Goal: Information Seeking & Learning: Learn about a topic

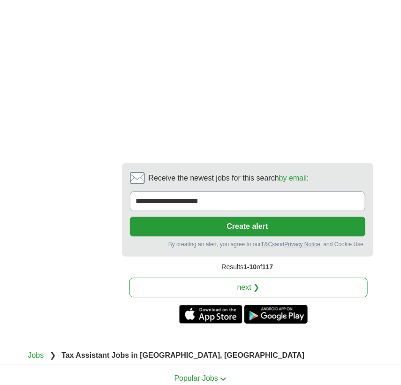
scroll to position [2328, 0]
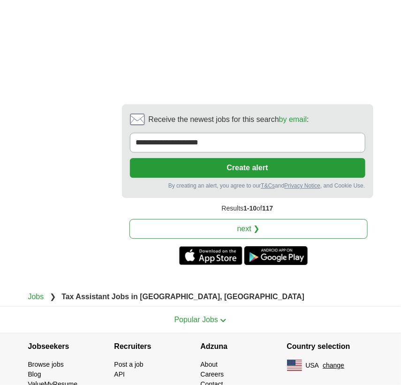
click at [257, 219] on link "next ❯" at bounding box center [249, 229] width 238 height 20
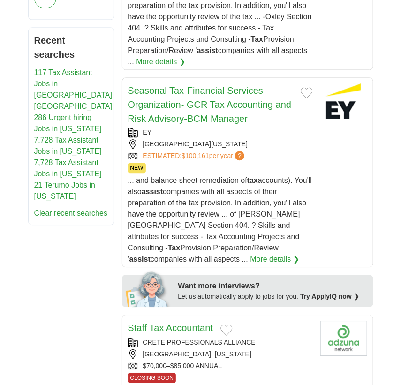
scroll to position [512, 0]
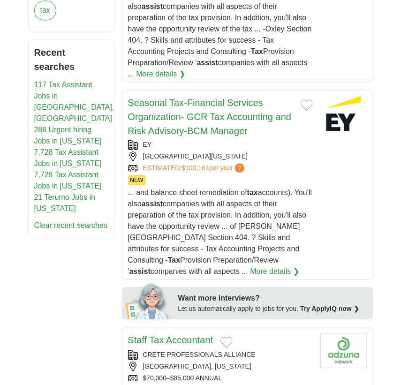
click at [51, 79] on li "117 Tax Assistant Jobs in [GEOGRAPHIC_DATA], [GEOGRAPHIC_DATA]" at bounding box center [71, 101] width 74 height 45
click at [52, 81] on link "117 Tax Assistant Jobs in [GEOGRAPHIC_DATA], [GEOGRAPHIC_DATA]" at bounding box center [74, 102] width 80 height 42
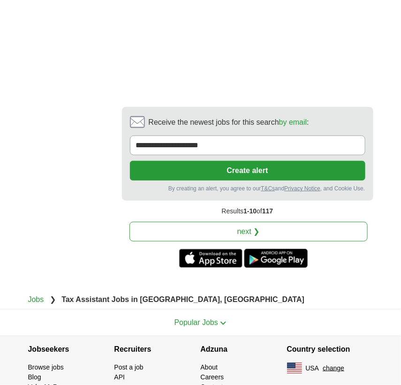
scroll to position [1816, 0]
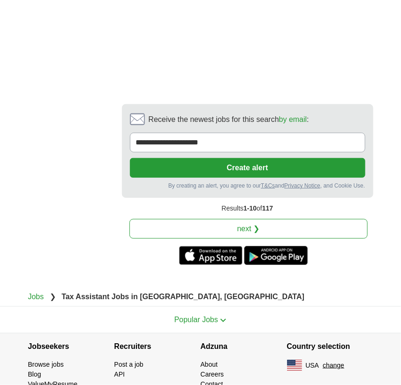
click at [247, 219] on link "next ❯" at bounding box center [249, 229] width 238 height 20
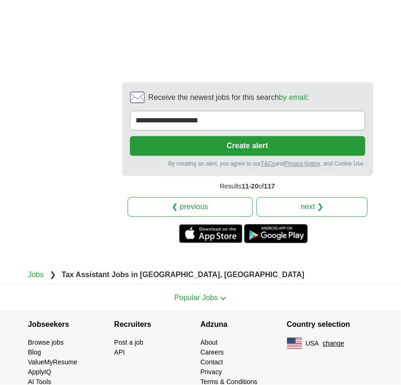
scroll to position [2269, 0]
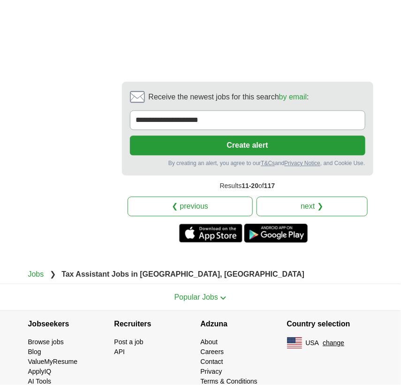
click at [282, 197] on link "next ❯" at bounding box center [312, 207] width 111 height 20
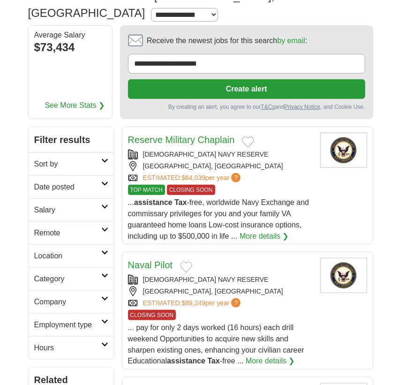
scroll to position [128, 0]
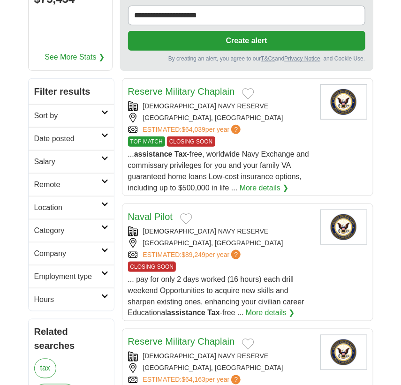
click at [101, 110] on icon at bounding box center [104, 112] width 7 height 5
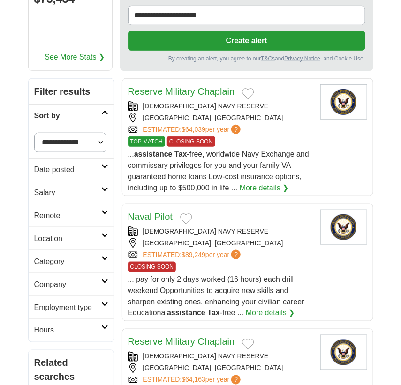
click at [103, 233] on icon at bounding box center [104, 235] width 7 height 5
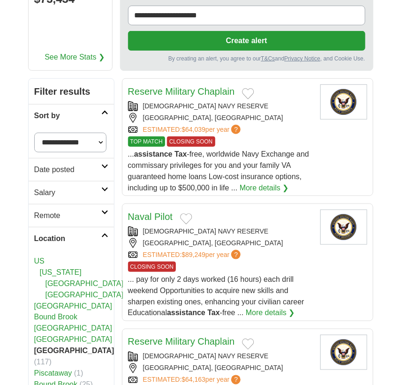
click at [71, 268] on link "[US_STATE]" at bounding box center [61, 272] width 42 height 8
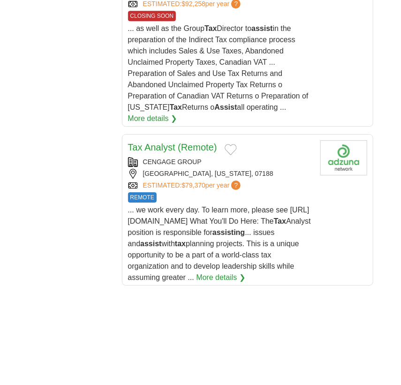
scroll to position [1579, 0]
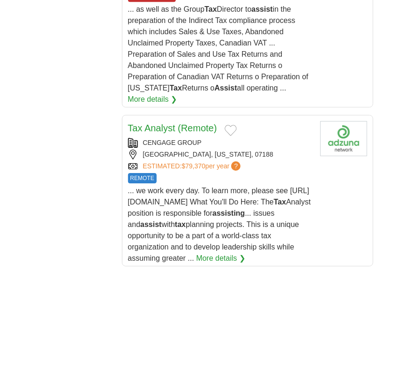
click at [215, 258] on link "More details ❯" at bounding box center [220, 258] width 49 height 11
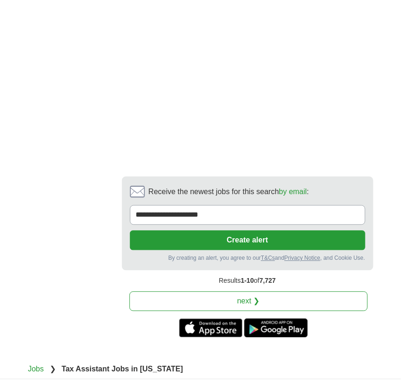
scroll to position [2219, 0]
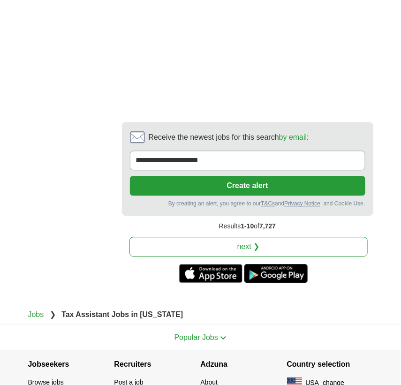
click at [257, 244] on link "next ❯" at bounding box center [249, 247] width 238 height 20
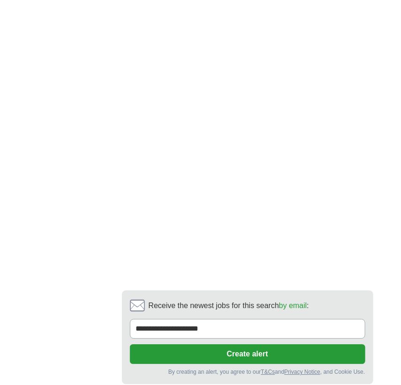
scroll to position [2219, 0]
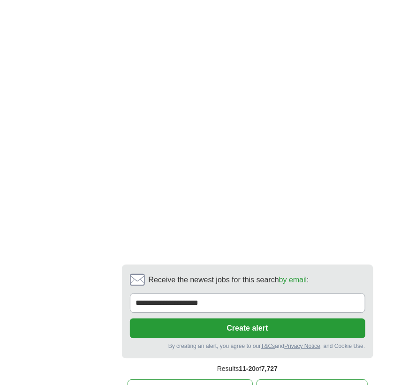
click at [324, 380] on link "next ❯" at bounding box center [312, 390] width 111 height 20
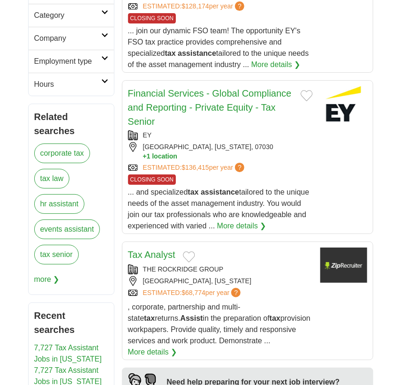
scroll to position [811, 0]
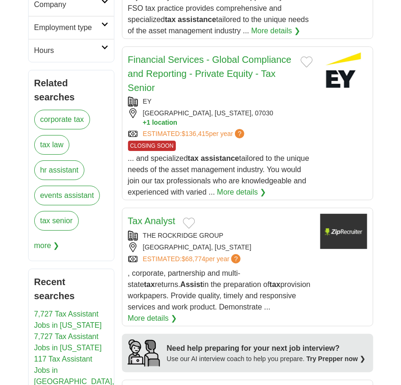
click at [158, 216] on link "Tax Analyst" at bounding box center [151, 221] width 47 height 10
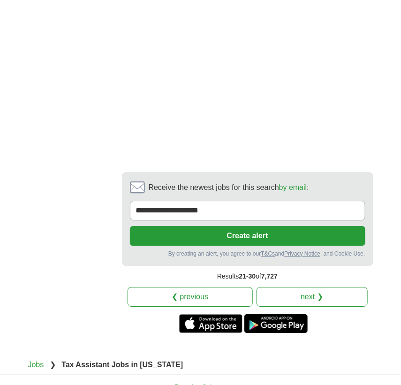
scroll to position [2347, 0]
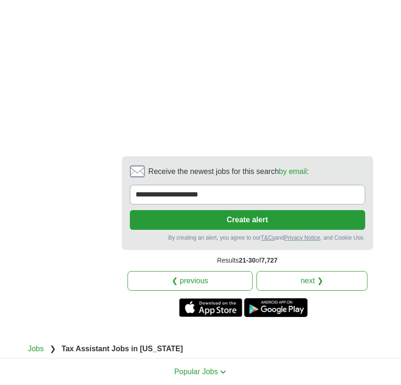
click at [301, 271] on link "next ❯" at bounding box center [312, 281] width 111 height 20
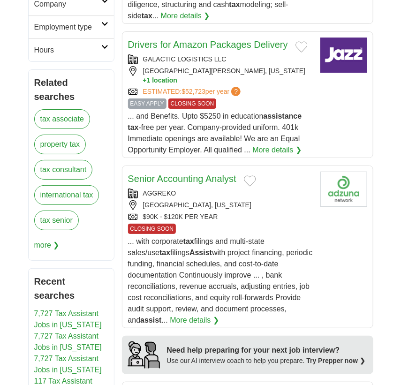
scroll to position [853, 0]
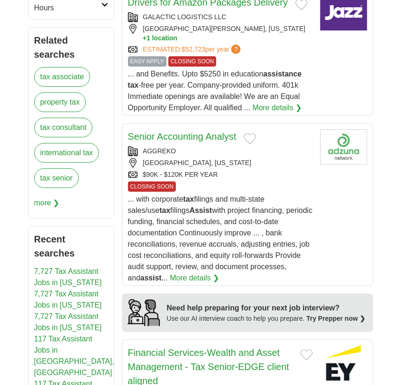
click at [148, 131] on link "Senior Accounting Analyst" at bounding box center [182, 136] width 108 height 10
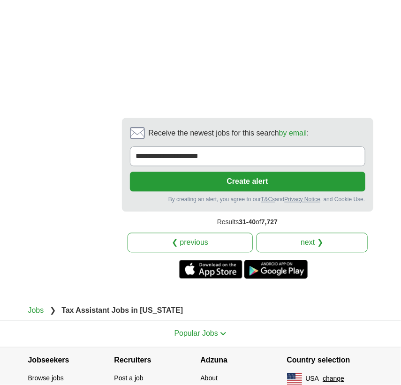
scroll to position [2219, 0]
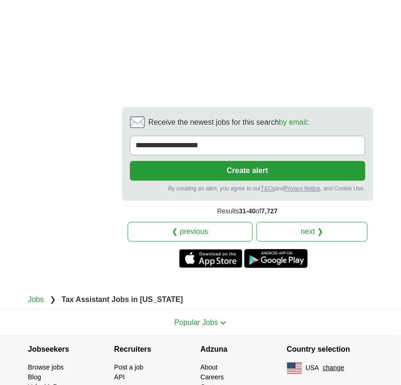
click at [313, 222] on link "next ❯" at bounding box center [312, 232] width 111 height 20
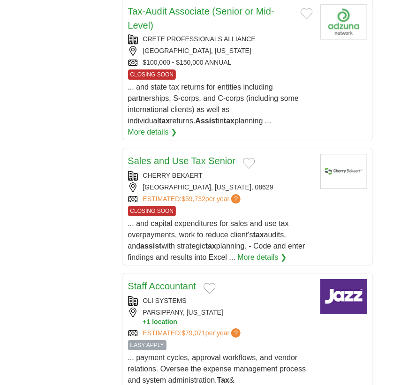
scroll to position [1493, 0]
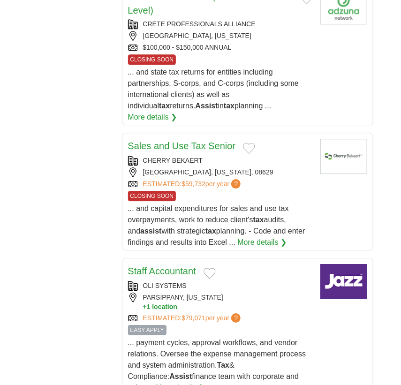
click at [195, 141] on link "Sales and Use Tax Senior" at bounding box center [182, 146] width 108 height 10
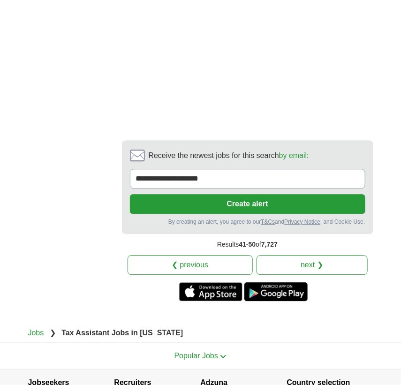
scroll to position [2246, 0]
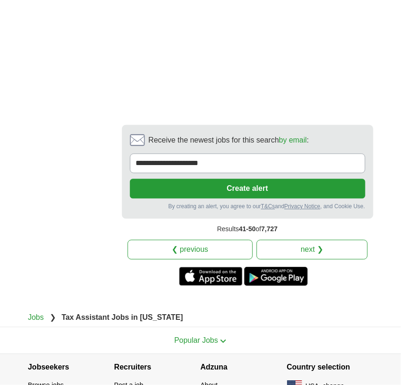
click at [296, 240] on link "next ❯" at bounding box center [312, 250] width 111 height 20
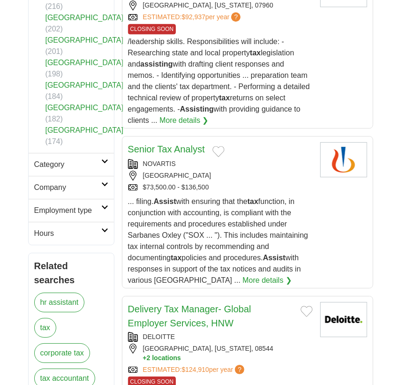
scroll to position [640, 0]
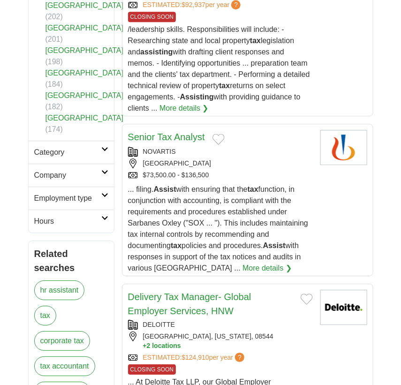
click at [179, 137] on link "Senior Tax Analyst" at bounding box center [166, 137] width 77 height 10
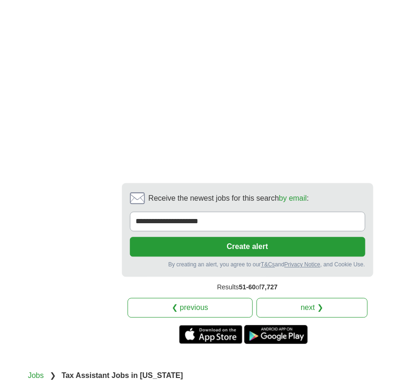
scroll to position [2133, 0]
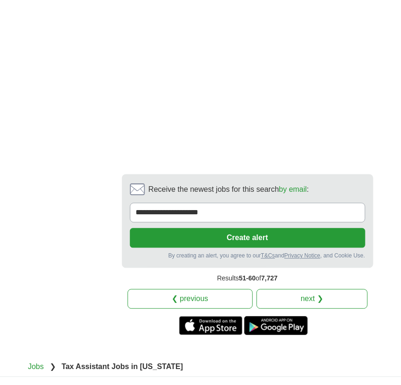
click at [310, 290] on link "next ❯" at bounding box center [312, 300] width 111 height 20
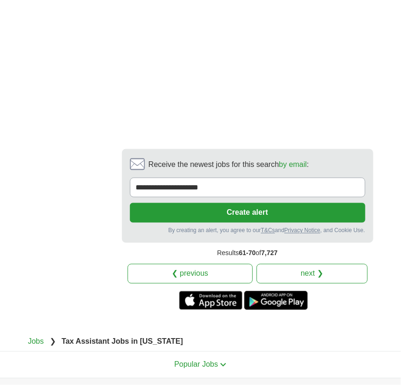
scroll to position [2005, 0]
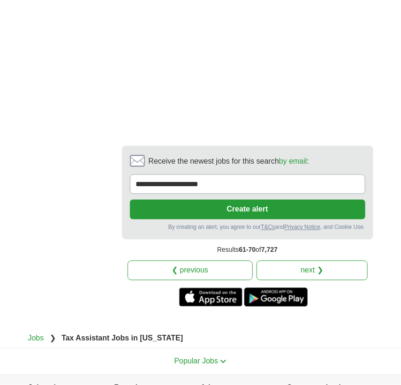
click at [314, 267] on link "next ❯" at bounding box center [312, 271] width 111 height 20
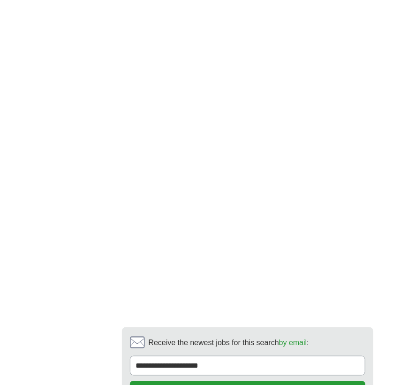
scroll to position [2048, 0]
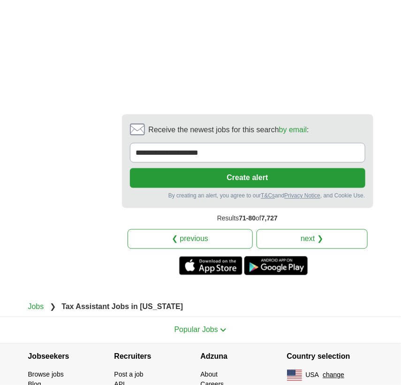
click at [313, 230] on link "next ❯" at bounding box center [312, 240] width 111 height 20
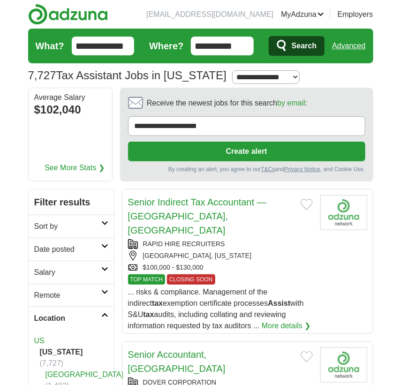
click at [209, 202] on link "Senior Indirect Tax Accountant — [GEOGRAPHIC_DATA], [GEOGRAPHIC_DATA]" at bounding box center [197, 216] width 138 height 38
